Goal: Task Accomplishment & Management: Use online tool/utility

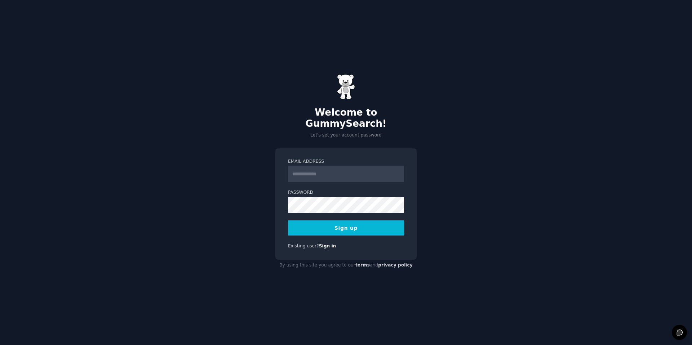
click at [322, 173] on input "Email Address" at bounding box center [346, 174] width 116 height 16
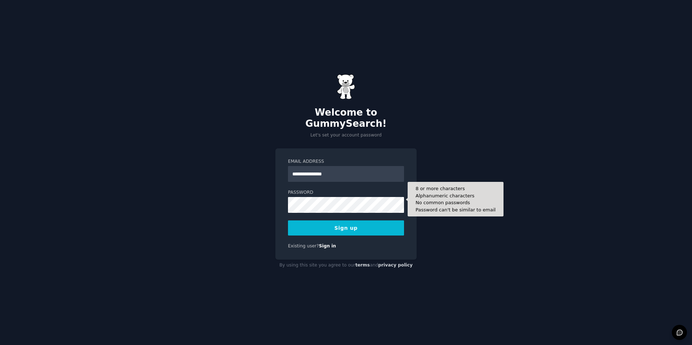
type input "**********"
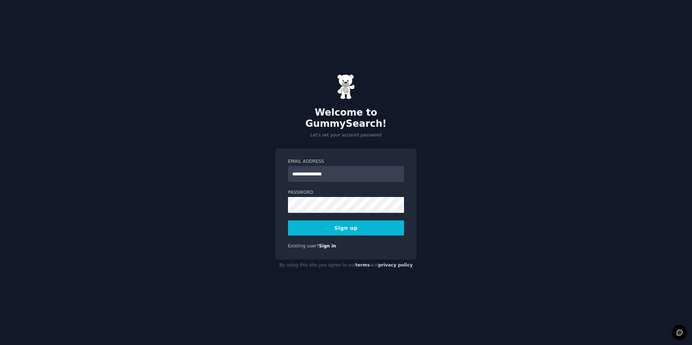
click at [400, 200] on keeper-lock "Open Keeper Popup" at bounding box center [396, 199] width 9 height 9
click at [396, 200] on keeper-lock "Open Keeper Popup" at bounding box center [396, 199] width 9 height 9
click at [339, 221] on button "Sign up" at bounding box center [346, 228] width 116 height 15
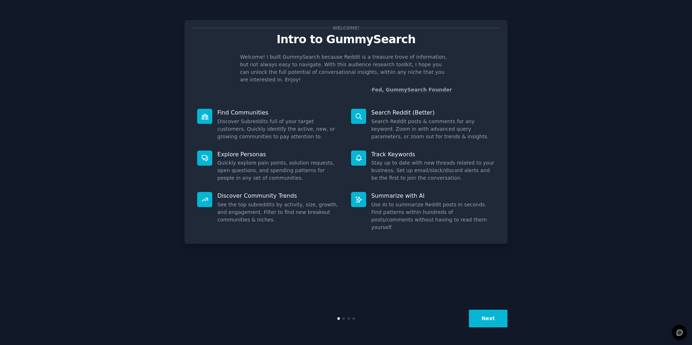
click at [499, 324] on button "Next" at bounding box center [488, 319] width 39 height 18
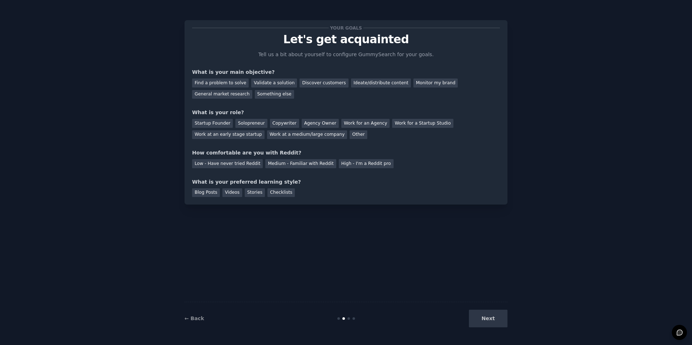
click at [493, 322] on div "Next" at bounding box center [454, 319] width 108 height 18
click at [224, 91] on div "General market research" at bounding box center [222, 94] width 60 height 9
click at [428, 84] on div "Monitor my brand" at bounding box center [436, 83] width 44 height 9
click at [219, 94] on div "General market research" at bounding box center [222, 94] width 60 height 9
click at [360, 122] on div "Work for an Agency" at bounding box center [365, 123] width 48 height 9
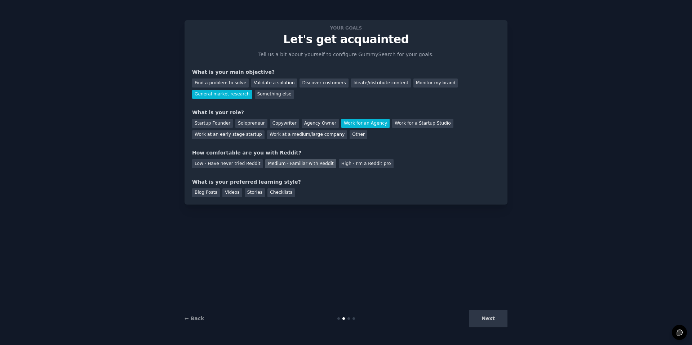
click at [300, 160] on div "Medium - Familiar with Reddit" at bounding box center [300, 163] width 71 height 9
click at [230, 194] on div "Videos" at bounding box center [232, 193] width 20 height 9
click at [475, 314] on button "Next" at bounding box center [488, 319] width 39 height 18
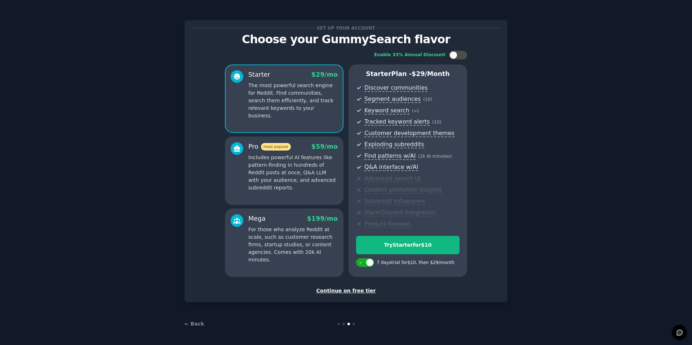
click at [348, 289] on div "Continue on free tier" at bounding box center [346, 291] width 308 height 8
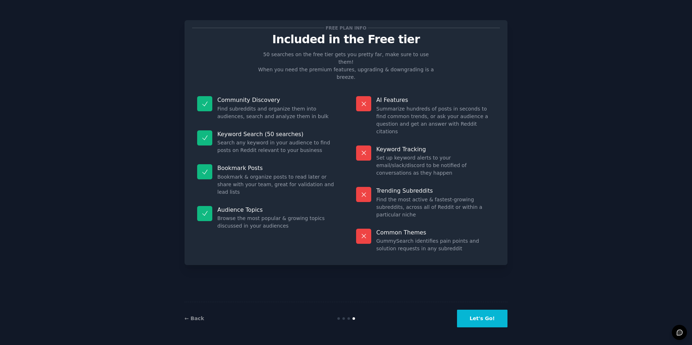
click at [489, 317] on button "Let's Go!" at bounding box center [482, 319] width 50 height 18
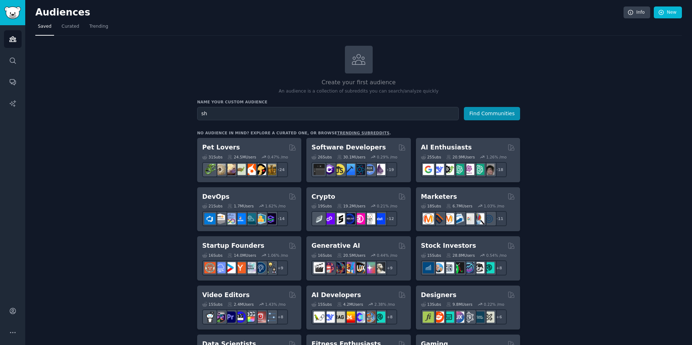
type input "s"
type input "[DEMOGRAPHIC_DATA] sheds"
click at [464, 107] on button "Find Communities" at bounding box center [492, 113] width 56 height 13
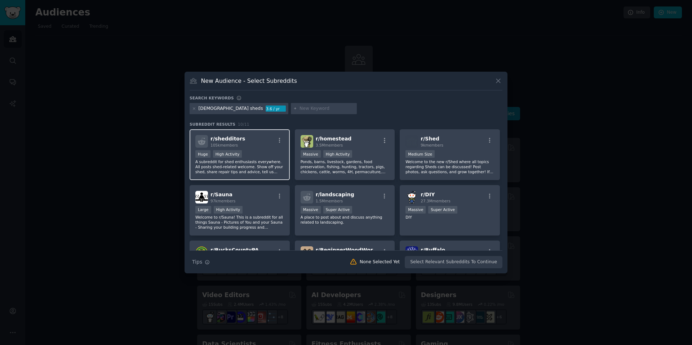
click at [256, 137] on div "r/ shedditors 105k members" at bounding box center [239, 141] width 89 height 13
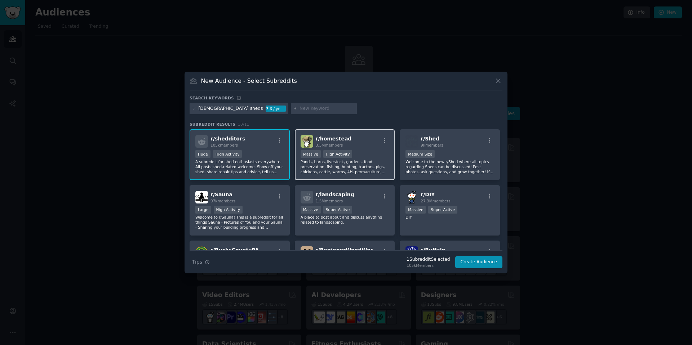
click at [322, 140] on span "r/ homestead" at bounding box center [334, 139] width 36 height 6
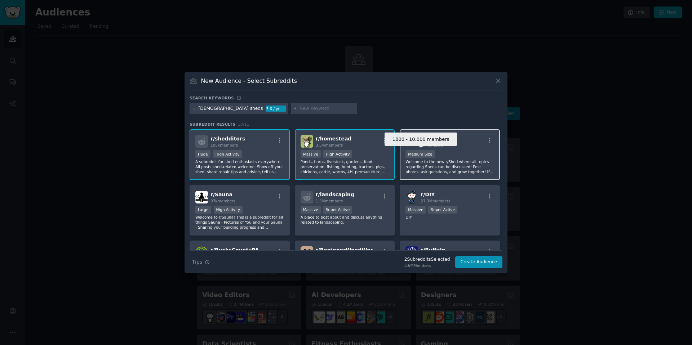
click at [437, 146] on span "9k members" at bounding box center [432, 145] width 23 height 4
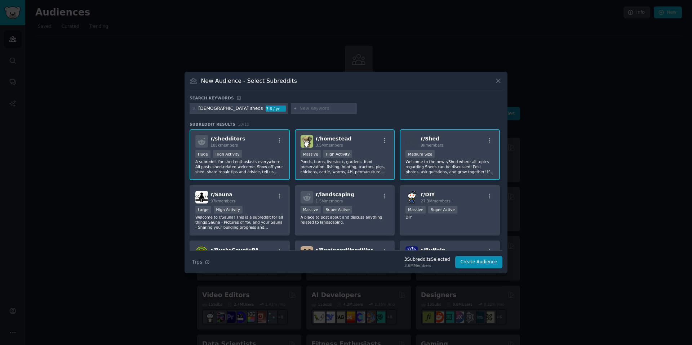
click at [300, 108] on input "text" at bounding box center [327, 109] width 55 height 6
type input "lancaster"
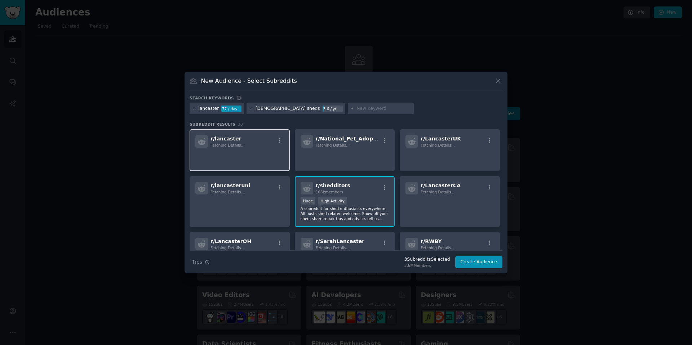
click at [222, 155] on p at bounding box center [239, 157] width 89 height 15
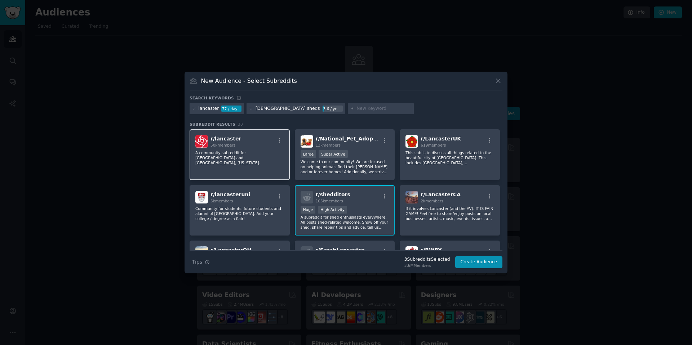
click at [241, 152] on p "A community subreddit for [GEOGRAPHIC_DATA] and [GEOGRAPHIC_DATA], [US_STATE]." at bounding box center [239, 157] width 89 height 15
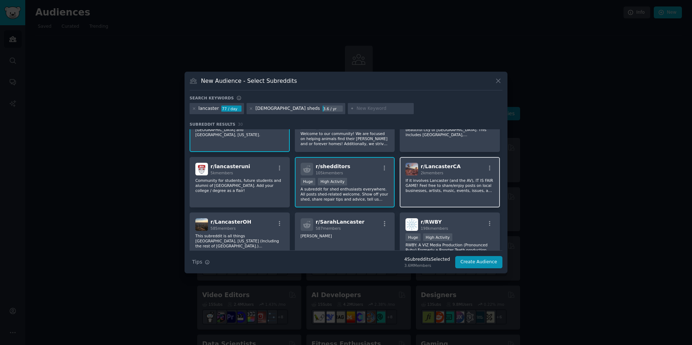
scroll to position [58, 0]
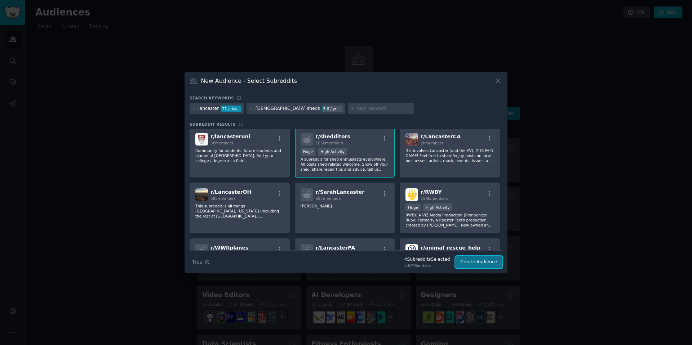
click at [482, 263] on button "Create Audience" at bounding box center [479, 262] width 48 height 12
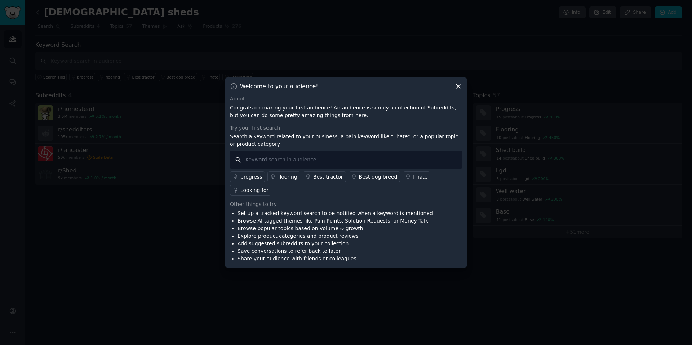
click at [292, 165] on input "text" at bounding box center [346, 160] width 232 height 18
type input "[DEMOGRAPHIC_DATA] shed makers"
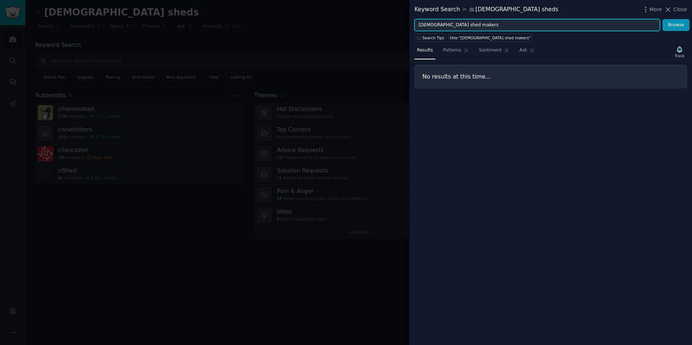
drag, startPoint x: 472, startPoint y: 24, endPoint x: 367, endPoint y: 22, distance: 105.0
click at [367, 22] on div "Keyword Search in [DEMOGRAPHIC_DATA] sheds More Close [DEMOGRAPHIC_DATA] shed m…" at bounding box center [346, 172] width 692 height 345
click at [663, 19] on button "Browse" at bounding box center [676, 25] width 27 height 12
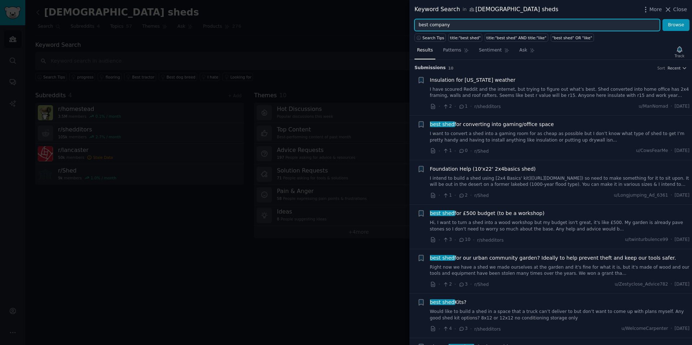
click at [663, 19] on button "Browse" at bounding box center [676, 25] width 27 height 12
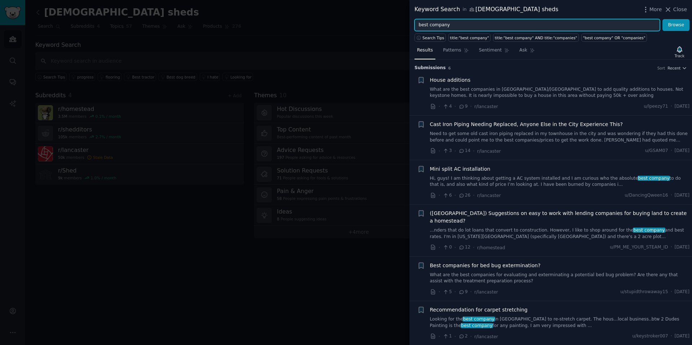
drag, startPoint x: 486, startPoint y: 27, endPoint x: 405, endPoint y: 14, distance: 82.9
click at [405, 14] on div "Keyword Search in [DEMOGRAPHIC_DATA] sheds More Close best company Browse Searc…" at bounding box center [346, 172] width 692 height 345
click at [663, 19] on button "Browse" at bounding box center [676, 25] width 27 height 12
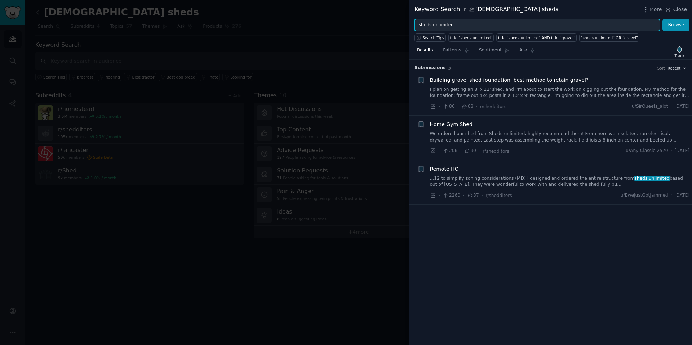
drag, startPoint x: 468, startPoint y: 26, endPoint x: 415, endPoint y: 23, distance: 53.1
click at [415, 23] on input "sheds unlimited" at bounding box center [538, 25] width 246 height 12
type input "based out of [US_STATE]"
click at [663, 19] on button "Browse" at bounding box center [676, 25] width 27 height 12
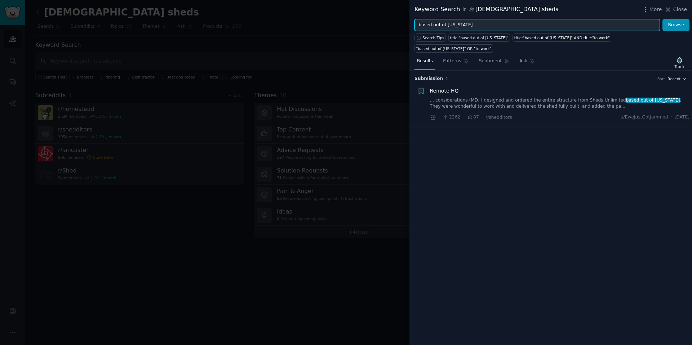
drag, startPoint x: 483, startPoint y: 26, endPoint x: 403, endPoint y: 25, distance: 80.1
click at [403, 25] on div "Keyword Search in [DEMOGRAPHIC_DATA] sheds More Close based out of [US_STATE] B…" at bounding box center [346, 172] width 692 height 345
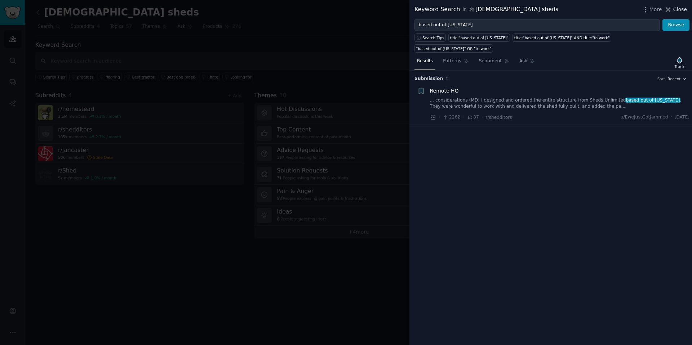
click at [679, 7] on span "Close" at bounding box center [681, 10] width 14 height 8
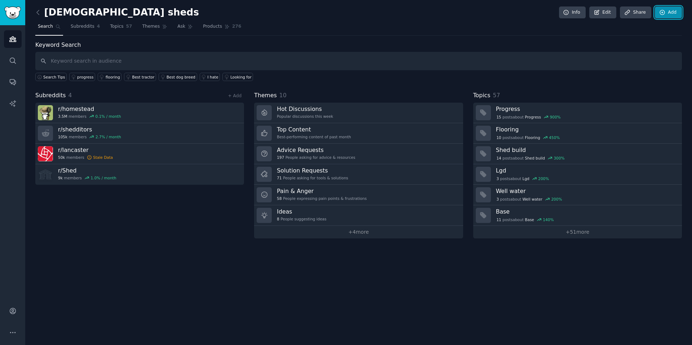
click at [669, 12] on link "Add" at bounding box center [668, 12] width 27 height 12
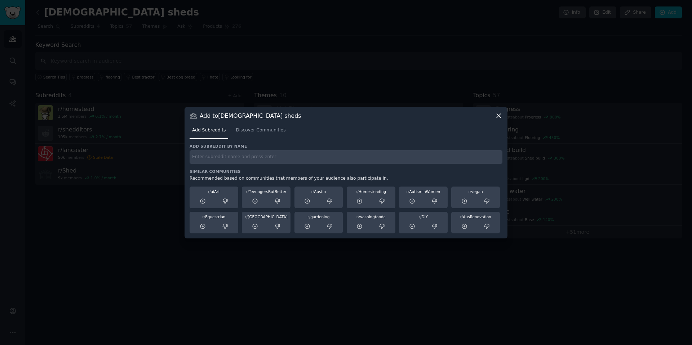
click at [495, 115] on icon at bounding box center [499, 116] width 8 height 8
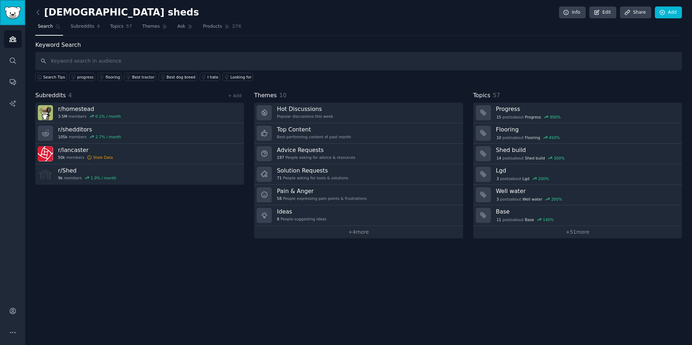
click at [13, 6] on img "Sidebar" at bounding box center [12, 12] width 17 height 13
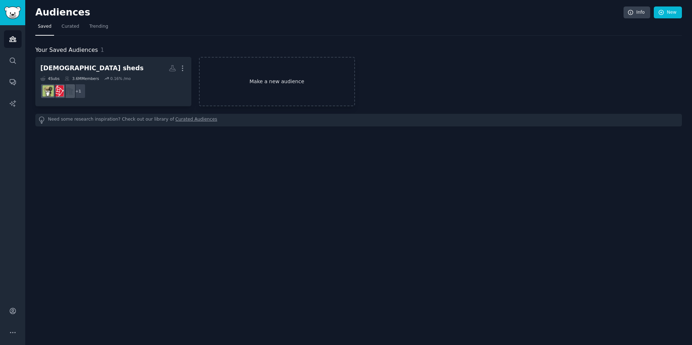
click at [268, 87] on link "Make a new audience" at bounding box center [277, 81] width 156 height 49
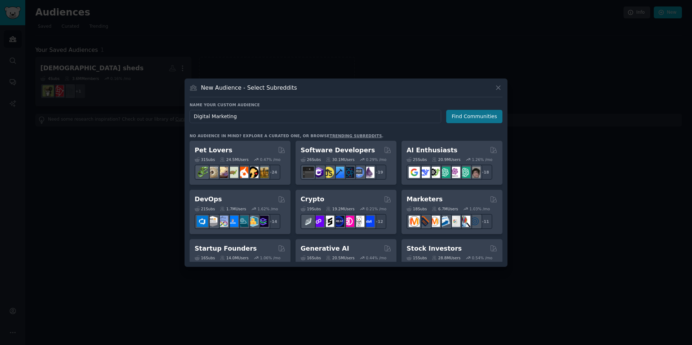
type input "Digital Marketing"
click at [479, 121] on button "Find Communities" at bounding box center [474, 116] width 56 height 13
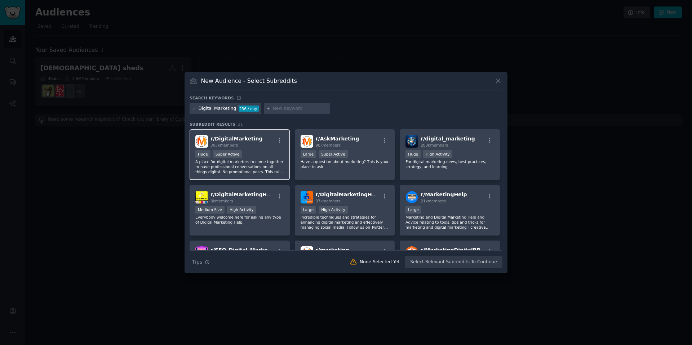
click at [253, 148] on div "303k members" at bounding box center [237, 145] width 52 height 5
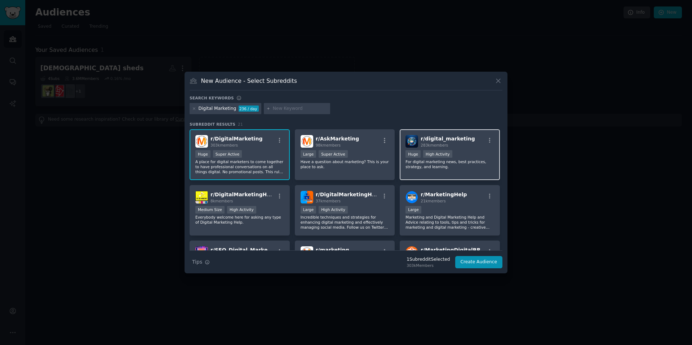
click at [438, 141] on span "r/ digital_marketing" at bounding box center [448, 139] width 54 height 6
click at [497, 82] on icon at bounding box center [499, 81] width 8 height 8
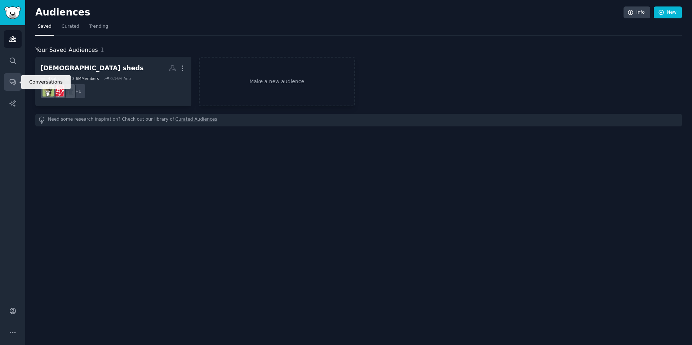
click at [14, 84] on icon "Sidebar" at bounding box center [13, 83] width 6 height 6
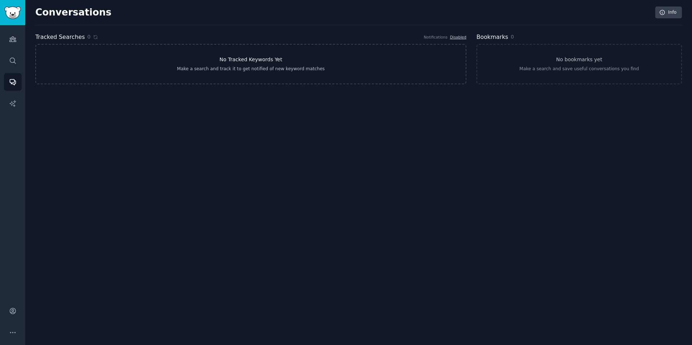
click at [332, 81] on link "No Tracked Keywords Yet Make a search and track it to get notified of new keywo…" at bounding box center [250, 64] width 431 height 40
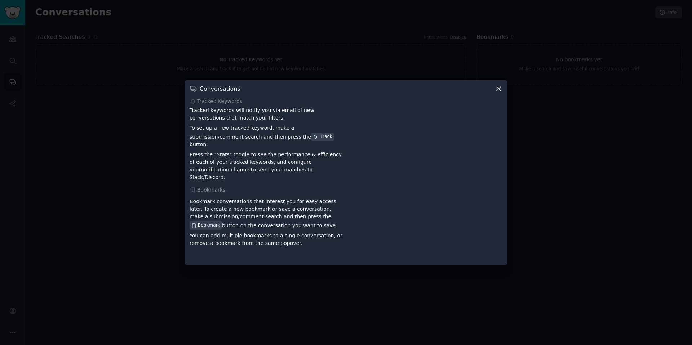
click at [500, 93] on icon at bounding box center [499, 89] width 8 height 8
